Goal: Find specific page/section: Find specific page/section

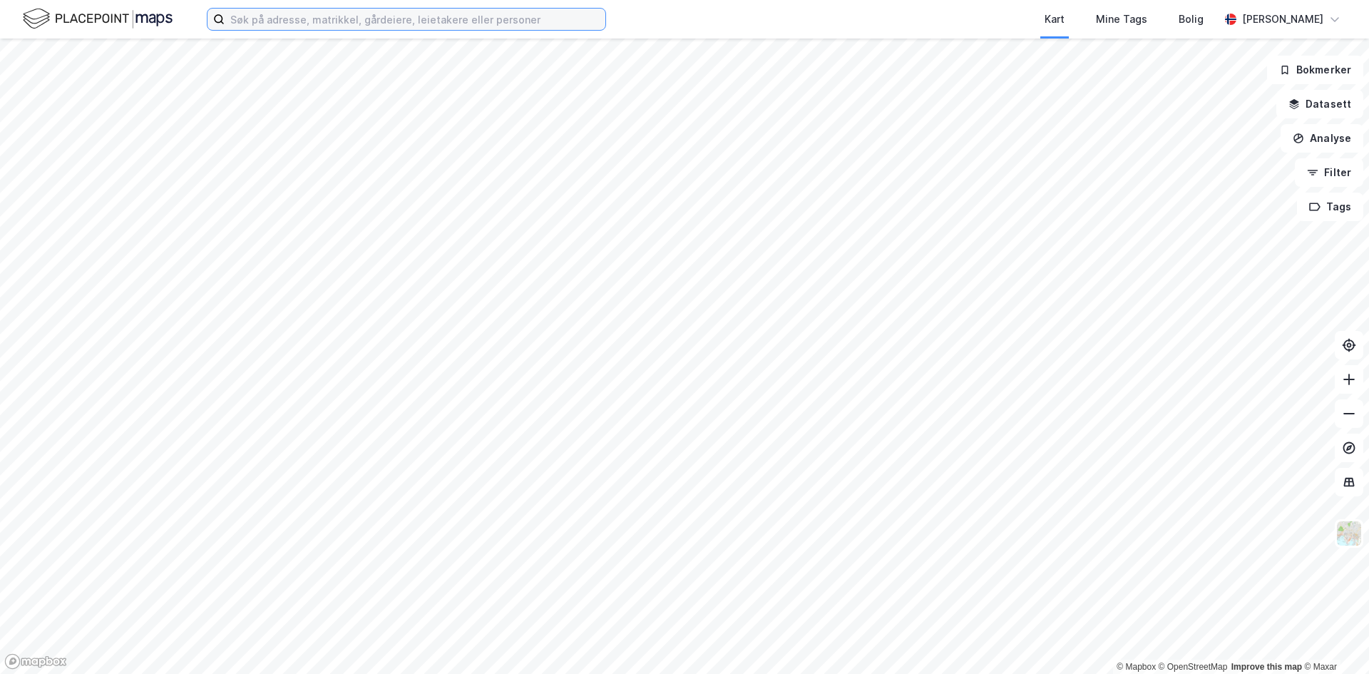
click at [300, 21] on input at bounding box center [415, 19] width 381 height 21
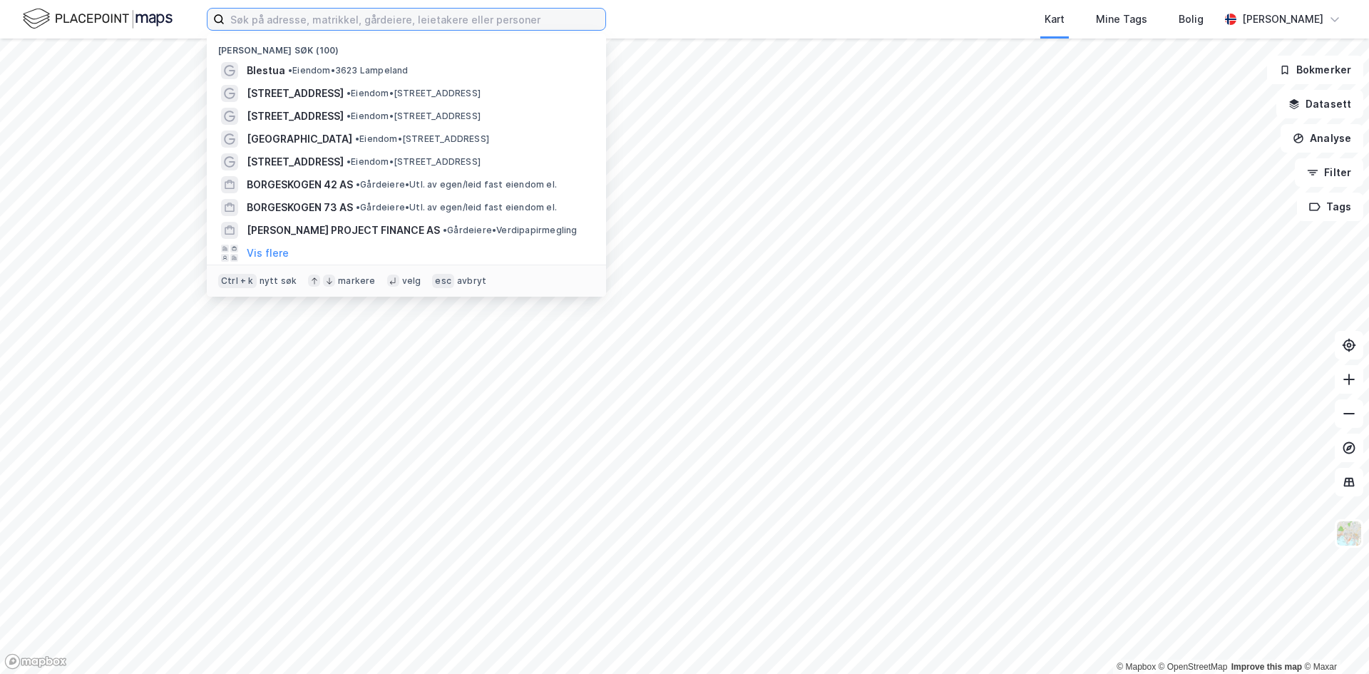
paste input "[STREET_ADDRESS]/ [STREET_ADDRESS]"
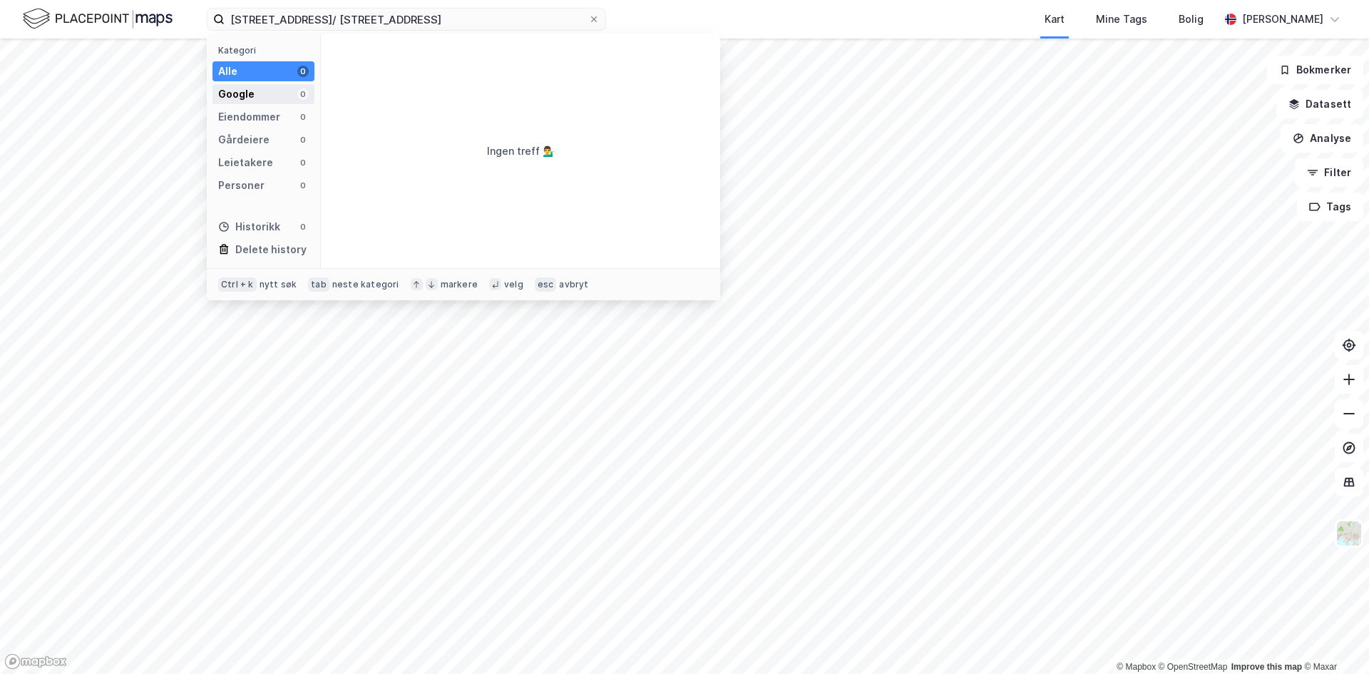
click at [236, 91] on div "Google" at bounding box center [236, 94] width 36 height 17
click at [244, 71] on div "Alle 0" at bounding box center [263, 71] width 102 height 20
click at [478, 11] on input "[STREET_ADDRESS]/ [STREET_ADDRESS]" at bounding box center [407, 19] width 364 height 21
type input "N"
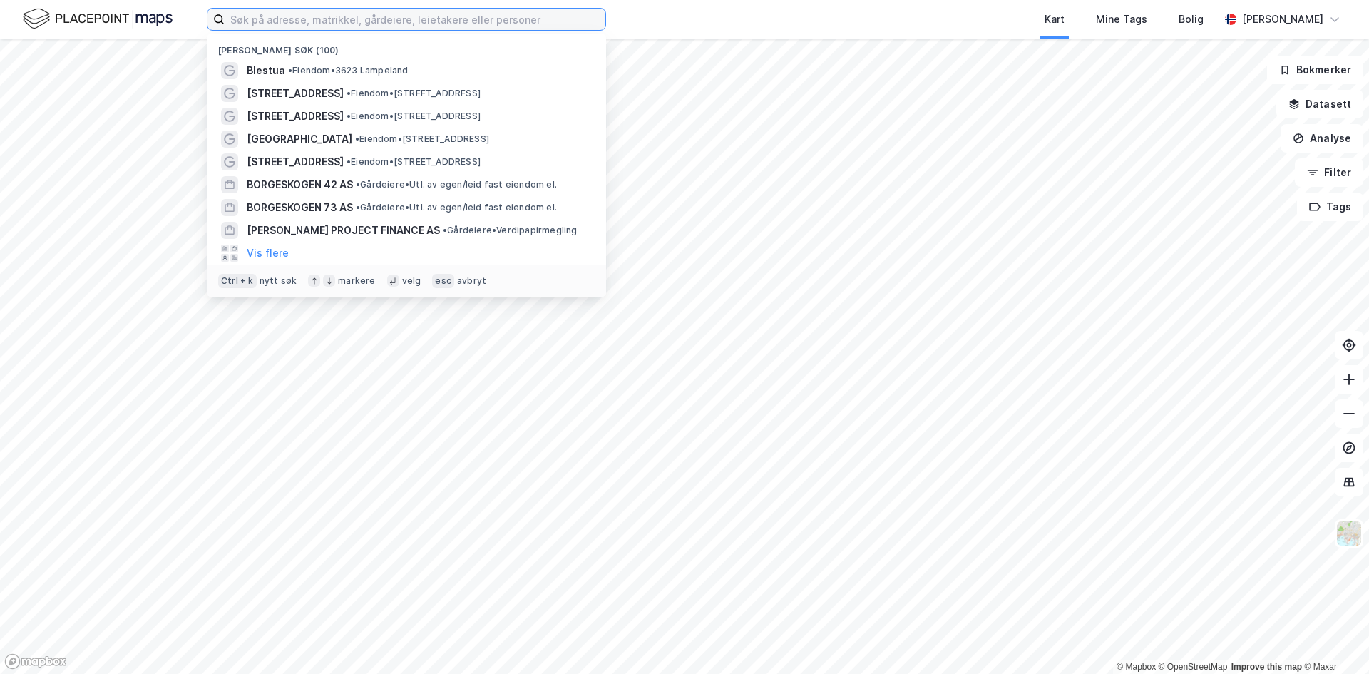
paste input "[STREET_ADDRESS]/ [STREET_ADDRESS]"
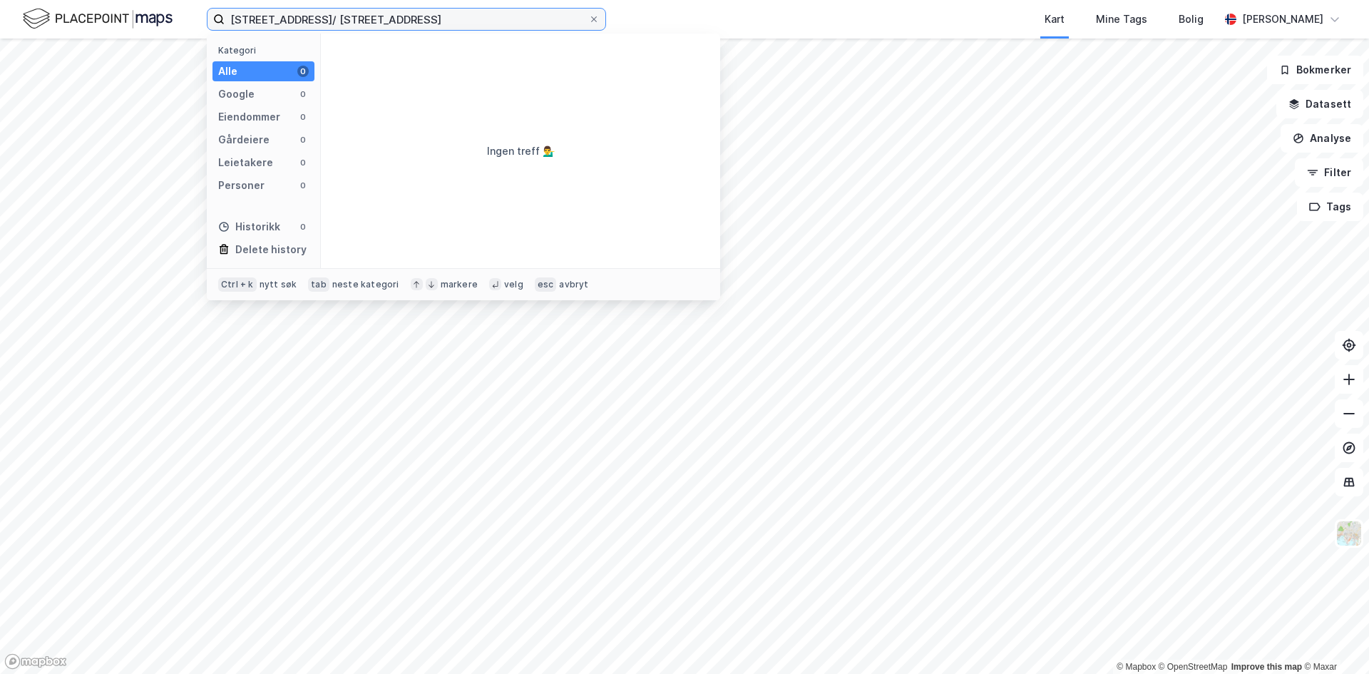
drag, startPoint x: 344, startPoint y: 21, endPoint x: 0, endPoint y: -34, distance: 348.2
click at [0, 0] on html "Ny Østergade 24-30/ Store Regnegade 17 Kategori Alle 0 Google 0 Eiendommer 0 Gå…" at bounding box center [684, 337] width 1369 height 674
type input "[STREET_ADDRESS]"
